Goal: Task Accomplishment & Management: Use online tool/utility

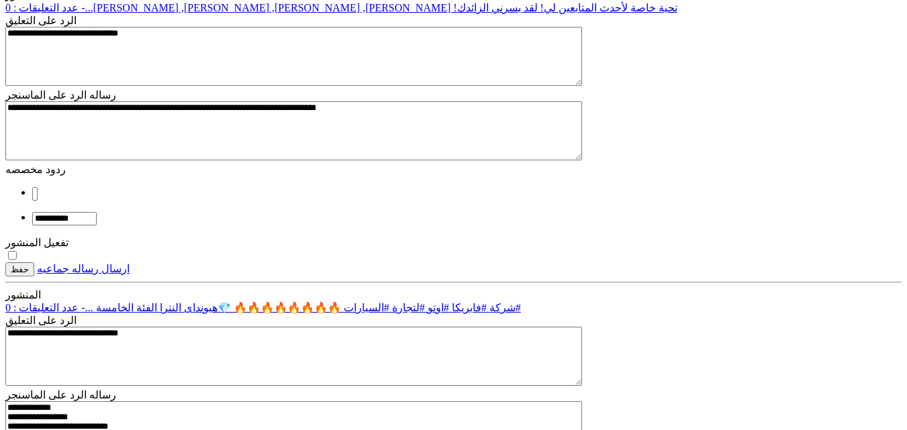
scroll to position [268, 0]
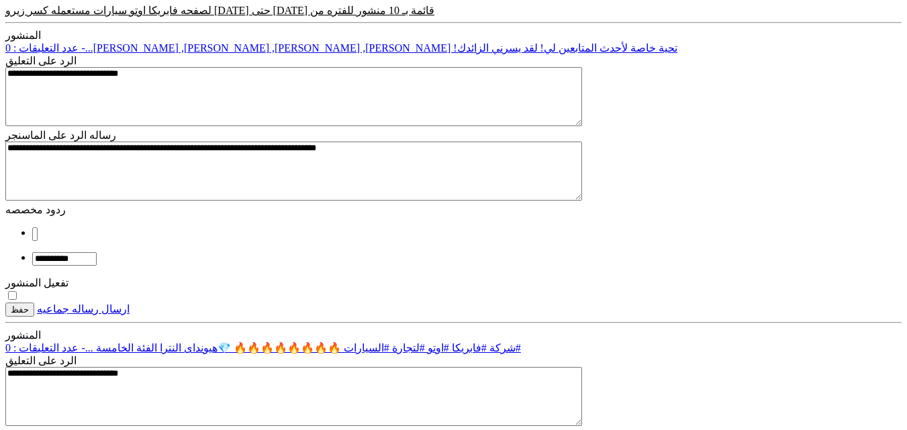
type input "*******"
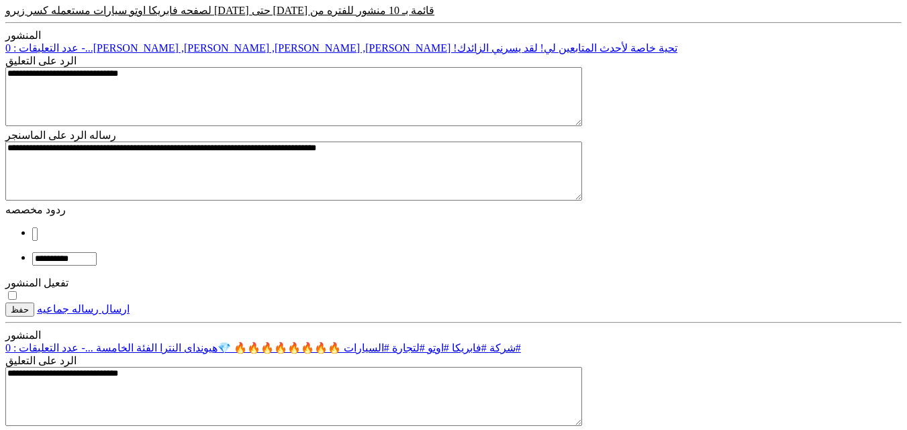
drag, startPoint x: 517, startPoint y: 282, endPoint x: 783, endPoint y: 264, distance: 265.7
